Goal: Transaction & Acquisition: Purchase product/service

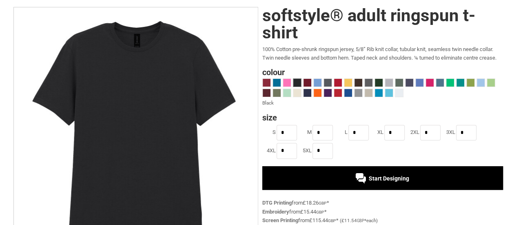
scroll to position [53, 0]
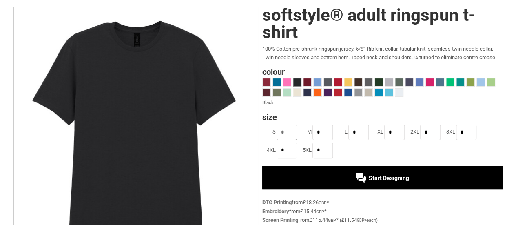
click at [286, 133] on input "*" at bounding box center [287, 132] width 20 height 16
type input "*"
click at [352, 108] on div "Softstyle® Adult Ringspun T-shirt 100% Cotton pre-shrunk ringspun jersey, 5/8” …" at bounding box center [380, 183] width 245 height 353
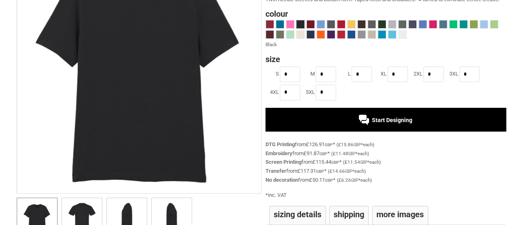
scroll to position [109, 0]
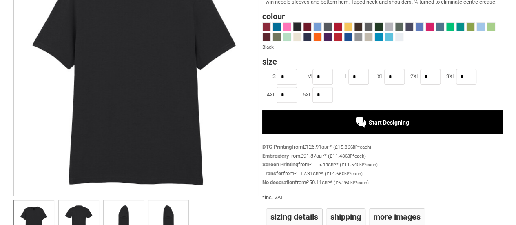
click at [343, 132] on div "Start Designing" at bounding box center [382, 122] width 241 height 24
